Goal: Information Seeking & Learning: Learn about a topic

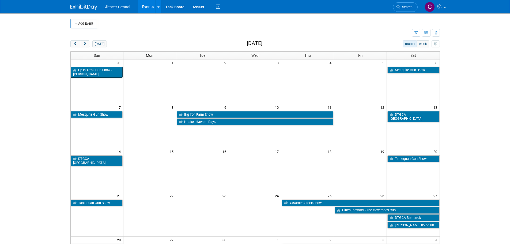
click at [93, 73] on link "Up In Arms Gun Show - [PERSON_NAME]" at bounding box center [97, 72] width 52 height 11
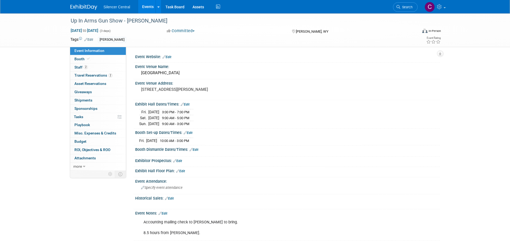
click at [81, 6] on img at bounding box center [83, 7] width 27 height 5
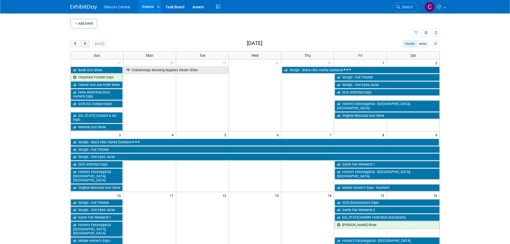
click at [84, 44] on span "next" at bounding box center [85, 43] width 4 height 3
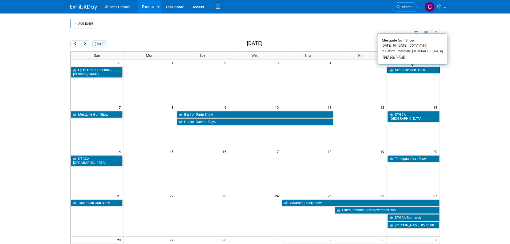
click at [413, 68] on link "Mesquite Gun Show" at bounding box center [414, 70] width 52 height 7
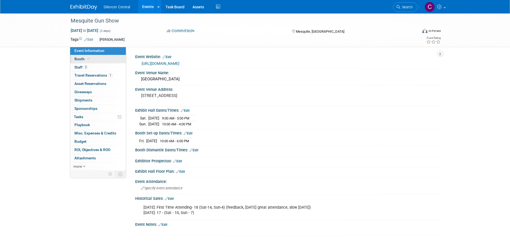
click at [98, 59] on link "Booth" at bounding box center [98, 59] width 56 height 8
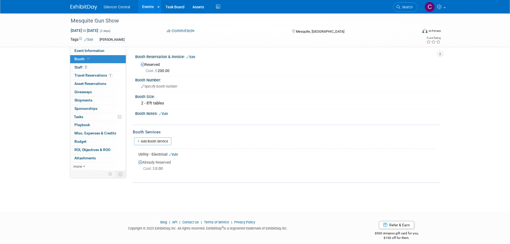
click at [78, 8] on img at bounding box center [83, 7] width 27 height 5
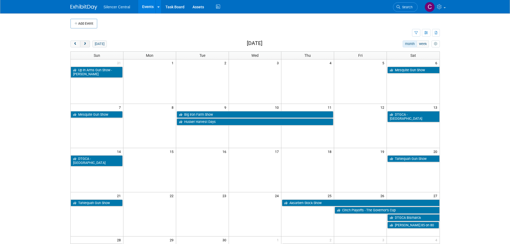
click at [83, 42] on span "next" at bounding box center [85, 43] width 4 height 3
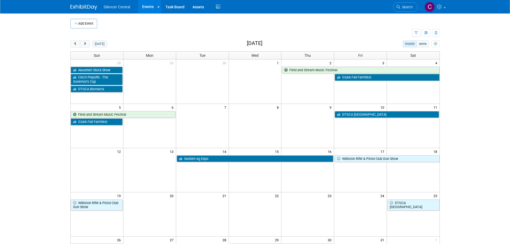
click at [67, 44] on div "Add Event New Event Duplicate Event Warning There is another event in your work…" at bounding box center [255, 174] width 378 height 322
click at [74, 42] on span "prev" at bounding box center [75, 43] width 4 height 3
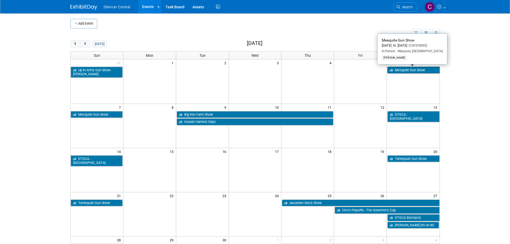
click at [394, 70] on icon at bounding box center [392, 70] width 5 height 3
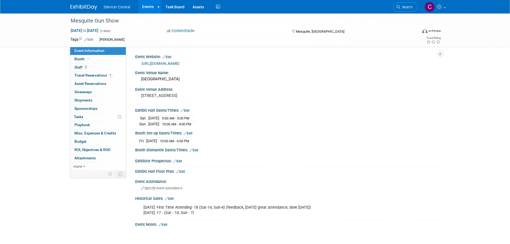
click at [191, 133] on link "Edit" at bounding box center [188, 133] width 9 height 4
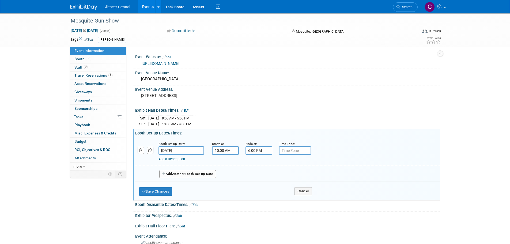
click at [185, 175] on span "Another" at bounding box center [178, 174] width 13 height 4
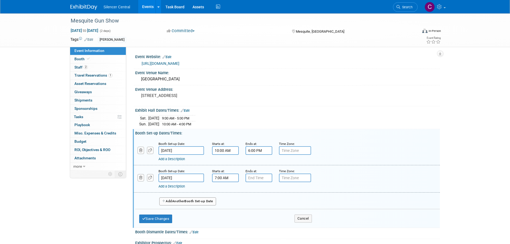
click at [221, 182] on input "7:00 AM" at bounding box center [225, 178] width 27 height 9
click at [248, 203] on span "00" at bounding box center [250, 203] width 10 height 10
click at [261, 205] on td "30" at bounding box center [256, 205] width 17 height 14
type input "7:30 AM"
click at [268, 224] on span at bounding box center [264, 226] width 36 height 9
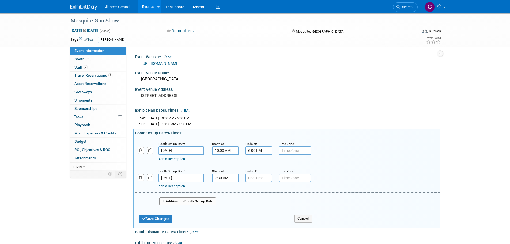
click at [260, 182] on div "Add a Description Description:" at bounding box center [273, 185] width 229 height 7
click at [261, 178] on input "7:00 PM" at bounding box center [259, 178] width 27 height 9
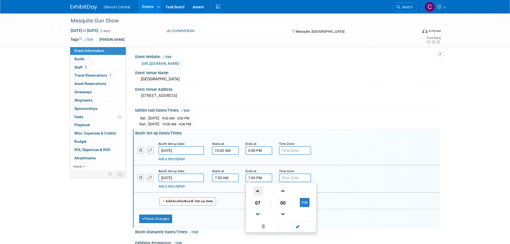
click at [256, 188] on span at bounding box center [257, 190] width 9 height 9
click at [304, 203] on button "PM" at bounding box center [305, 202] width 10 height 9
type input "9:00 AM"
click at [296, 225] on span at bounding box center [298, 226] width 36 height 9
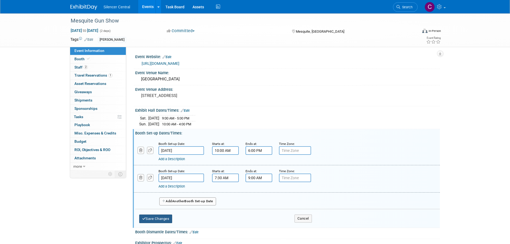
click at [164, 217] on button "Save Changes" at bounding box center [155, 219] width 33 height 9
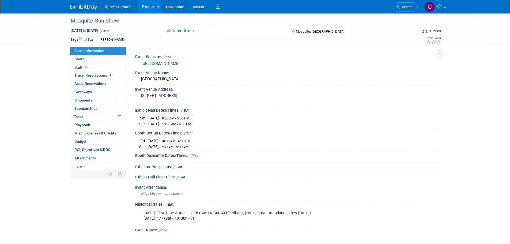
drag, startPoint x: 81, startPoint y: 6, endPoint x: 87, endPoint y: 8, distance: 6.5
click at [81, 6] on img at bounding box center [83, 7] width 27 height 5
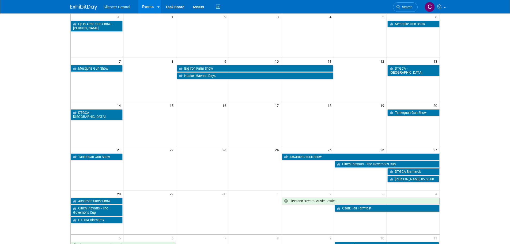
scroll to position [54, 0]
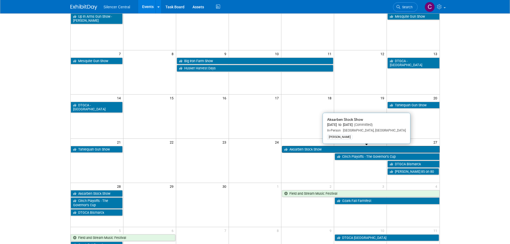
click at [313, 149] on link "Aksarben Stock Show" at bounding box center [360, 149] width 157 height 7
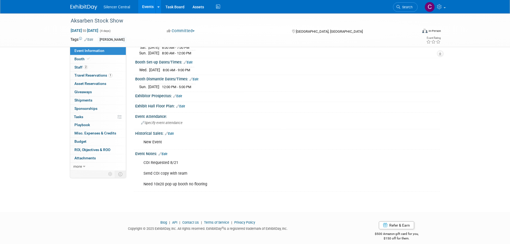
scroll to position [87, 0]
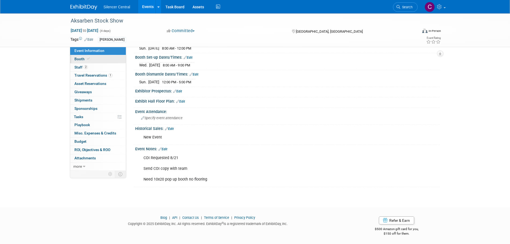
click at [89, 62] on link "Booth" at bounding box center [98, 59] width 56 height 8
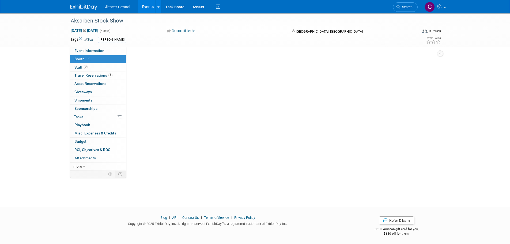
scroll to position [0, 0]
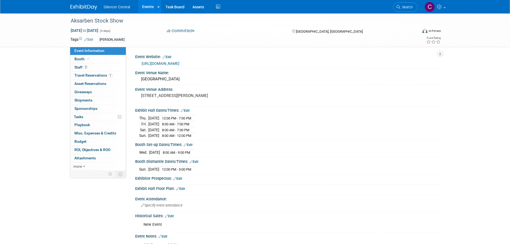
click at [82, 7] on img at bounding box center [83, 7] width 27 height 5
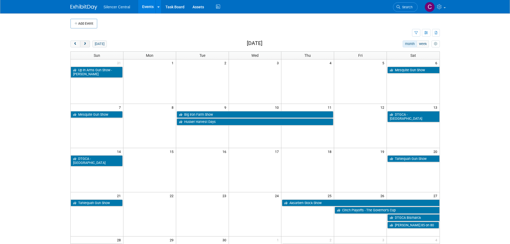
click at [84, 45] on span "next" at bounding box center [85, 43] width 4 height 3
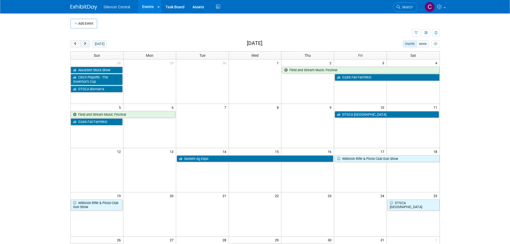
click at [83, 43] on span "next" at bounding box center [85, 43] width 4 height 3
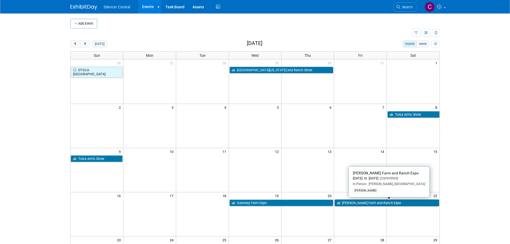
click at [357, 202] on link "[PERSON_NAME] Farm and Ranch Expo" at bounding box center [387, 203] width 104 height 7
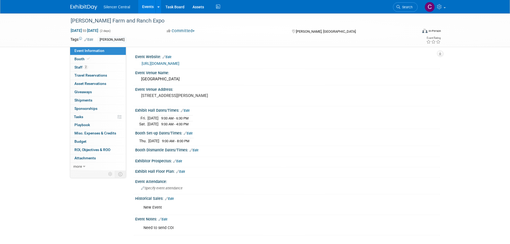
click at [86, 9] on img at bounding box center [83, 7] width 27 height 5
